Goal: Information Seeking & Learning: Learn about a topic

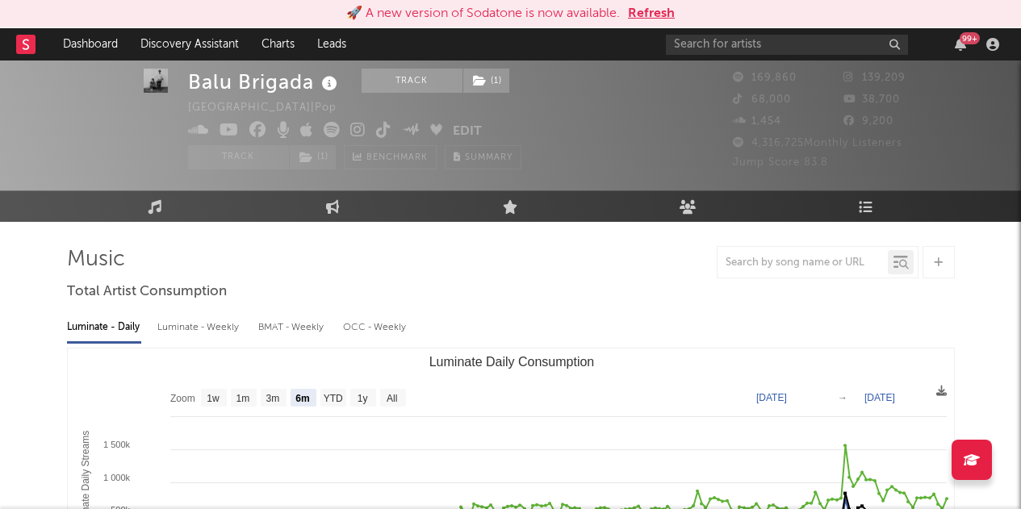
select select "6m"
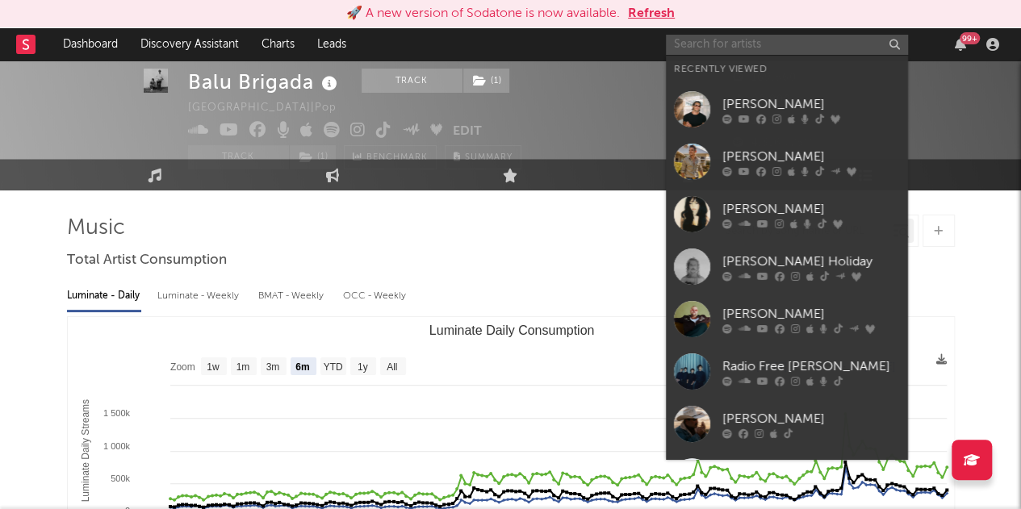
click at [707, 40] on input "text" at bounding box center [787, 45] width 242 height 20
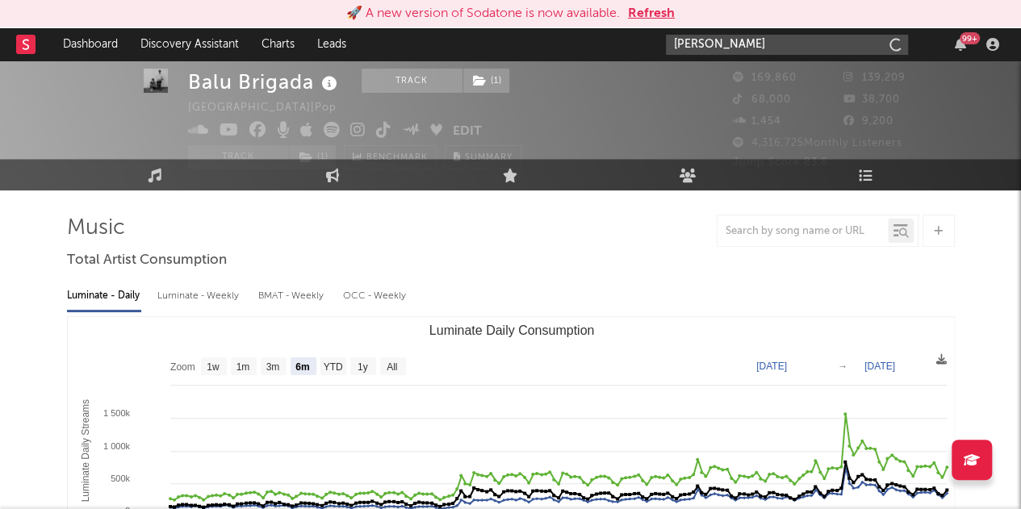
type input "[PERSON_NAME]"
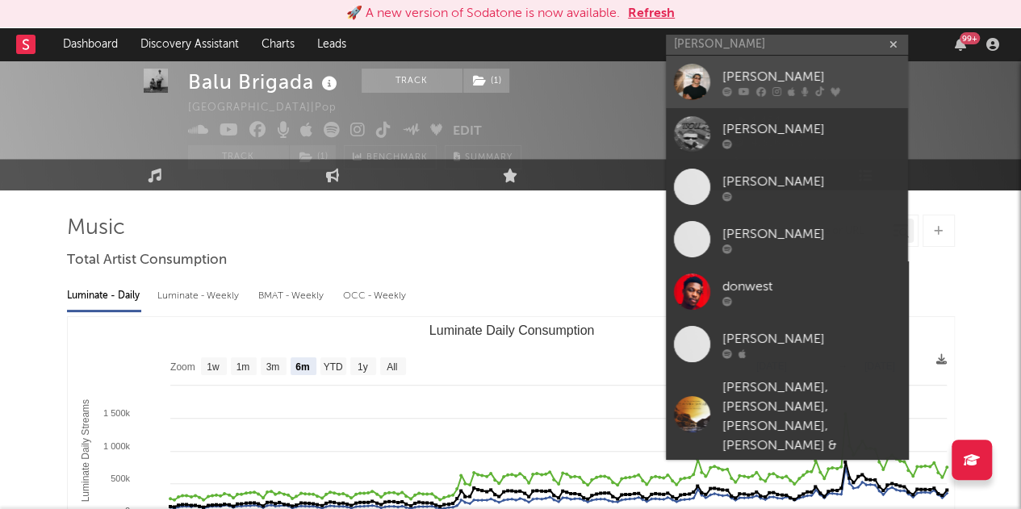
click at [790, 86] on icon at bounding box center [791, 91] width 7 height 10
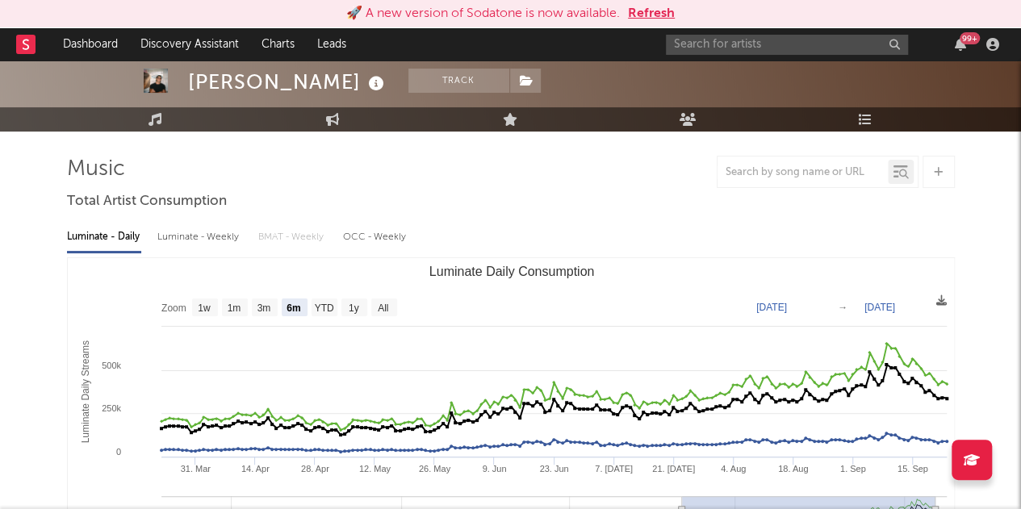
scroll to position [90, 0]
click at [328, 314] on text "YTD" at bounding box center [323, 308] width 19 height 11
select select "YTD"
type input "[DATE]"
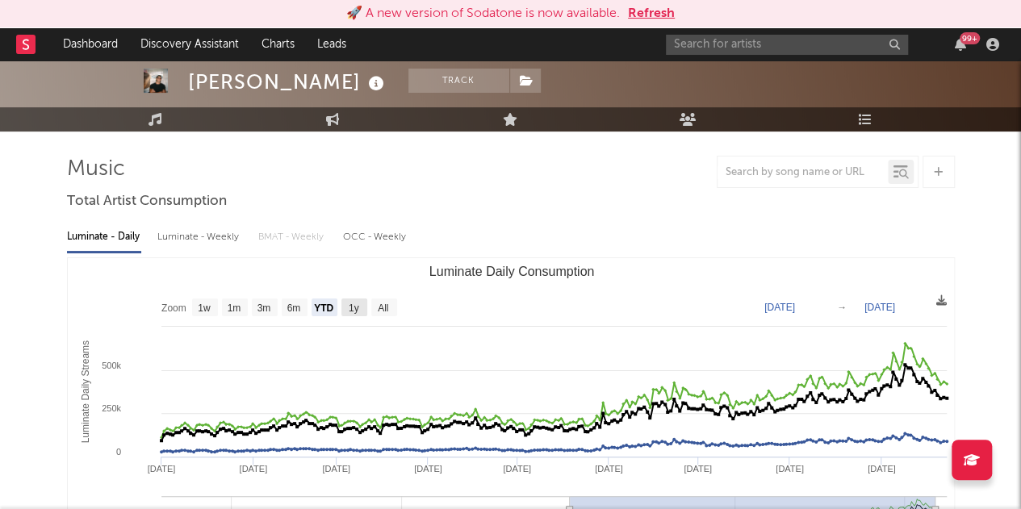
click at [350, 312] on text "1y" at bounding box center [353, 308] width 10 height 11
select select "1y"
type input "[DATE]"
